Goal: Task Accomplishment & Management: Manage account settings

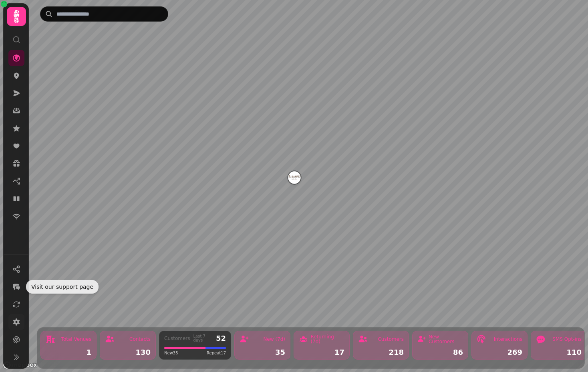
click at [23, 319] on link at bounding box center [16, 322] width 16 height 16
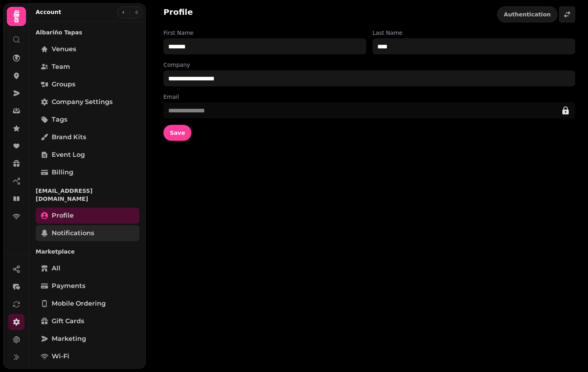
click at [79, 229] on span "Notifications" at bounding box center [73, 234] width 42 height 10
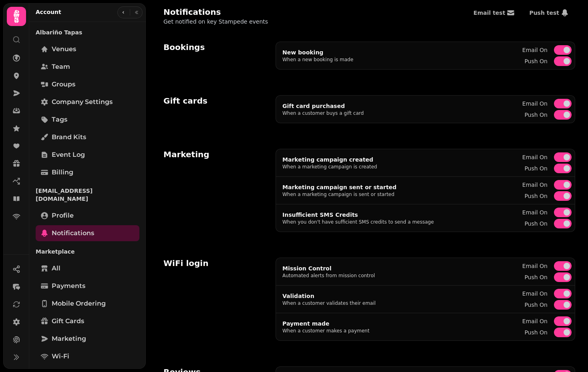
click at [198, 177] on div "Marketing" at bounding box center [214, 190] width 103 height 83
